Goal: Task Accomplishment & Management: Use online tool/utility

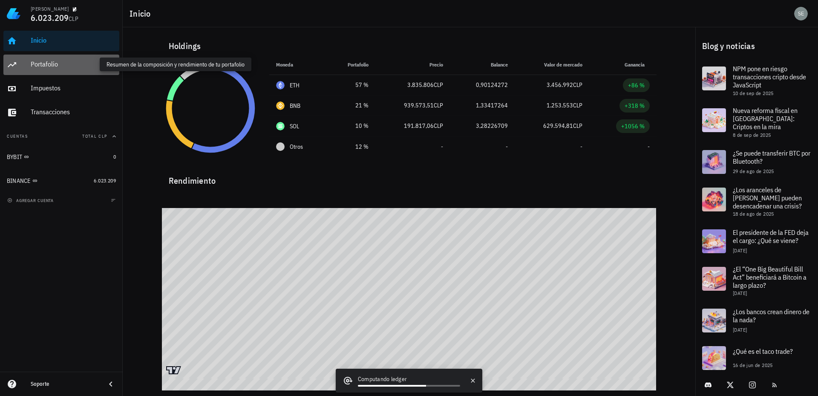
click at [46, 63] on div "Portafolio" at bounding box center [73, 64] width 85 height 8
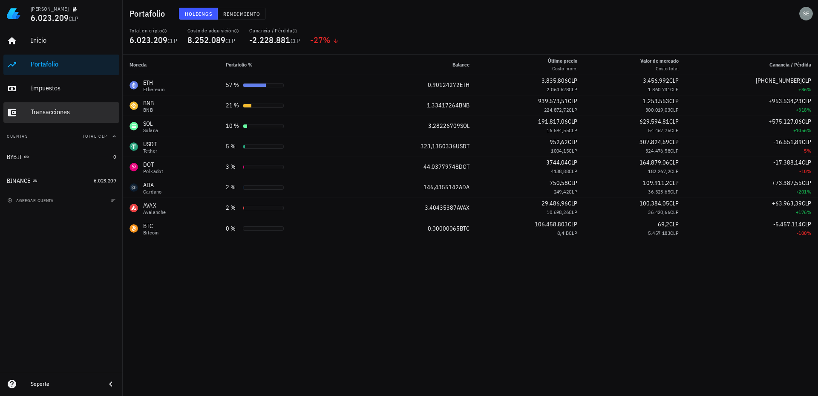
click at [55, 112] on div "Transacciones" at bounding box center [73, 112] width 85 height 8
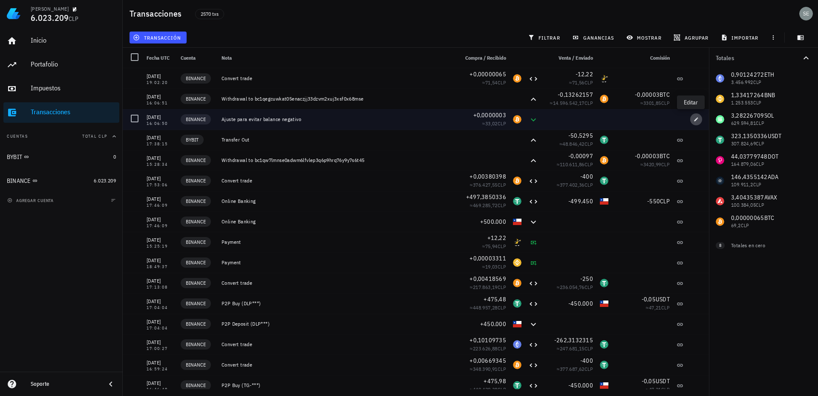
click at [693, 120] on icon "button" at bounding box center [695, 119] width 5 height 5
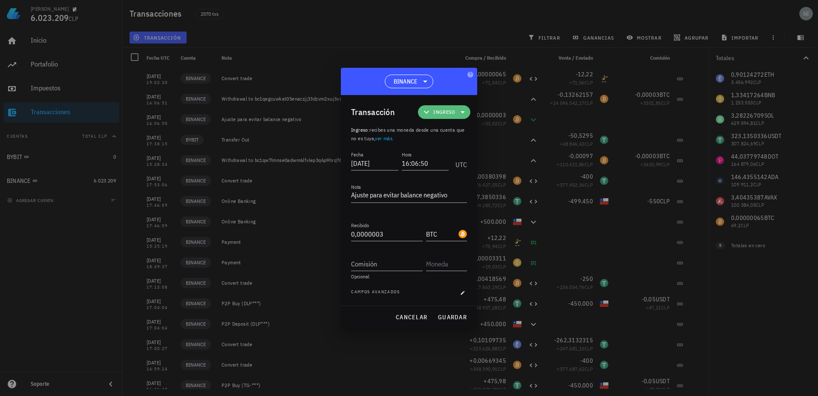
click at [463, 111] on icon at bounding box center [462, 112] width 10 height 10
click at [453, 148] on div "Ingreso" at bounding box center [456, 149] width 33 height 7
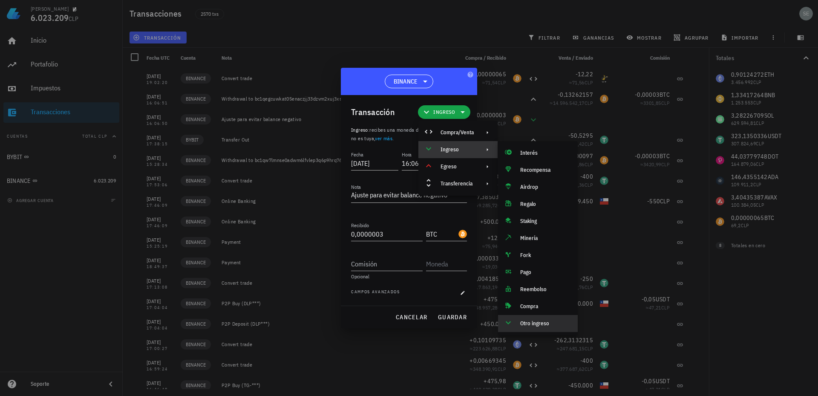
click at [453, 148] on div "Ingreso" at bounding box center [456, 149] width 33 height 7
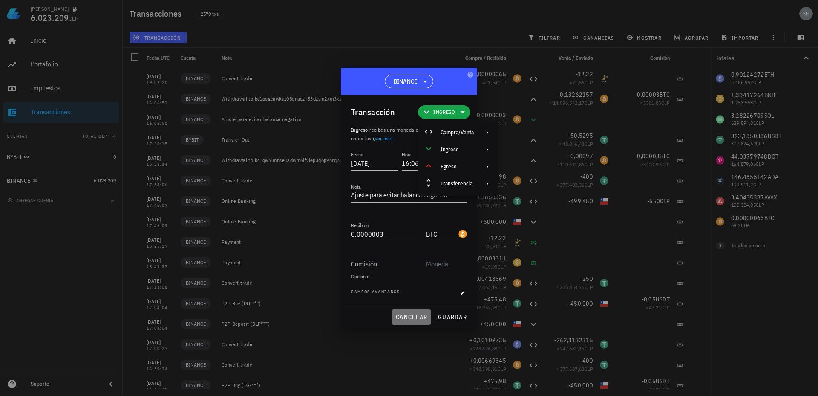
click at [405, 315] on span "cancelar" at bounding box center [411, 317] width 32 height 8
